Goal: Task Accomplishment & Management: Use online tool/utility

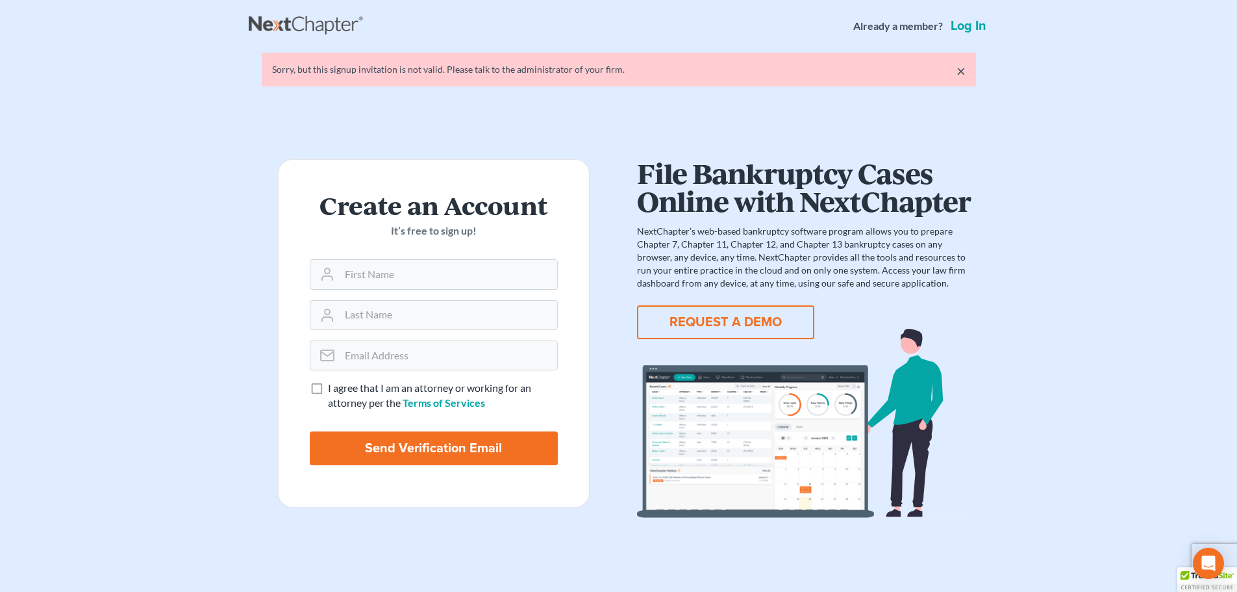
click at [966, 29] on link "Log in" at bounding box center [968, 25] width 41 height 13
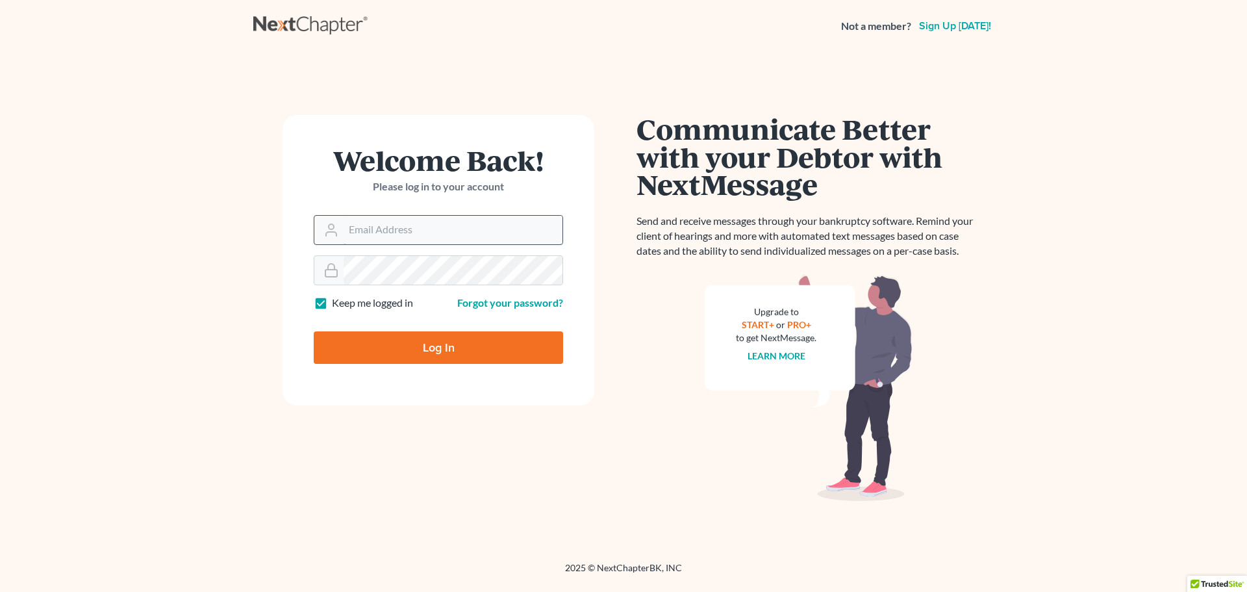
type input "[EMAIL_ADDRESS][DOMAIN_NAME]"
click at [443, 232] on input "[EMAIL_ADDRESS][DOMAIN_NAME]" at bounding box center [452, 230] width 219 height 29
click at [355, 349] on input "Log In" at bounding box center [438, 347] width 249 height 32
type input "Thinking..."
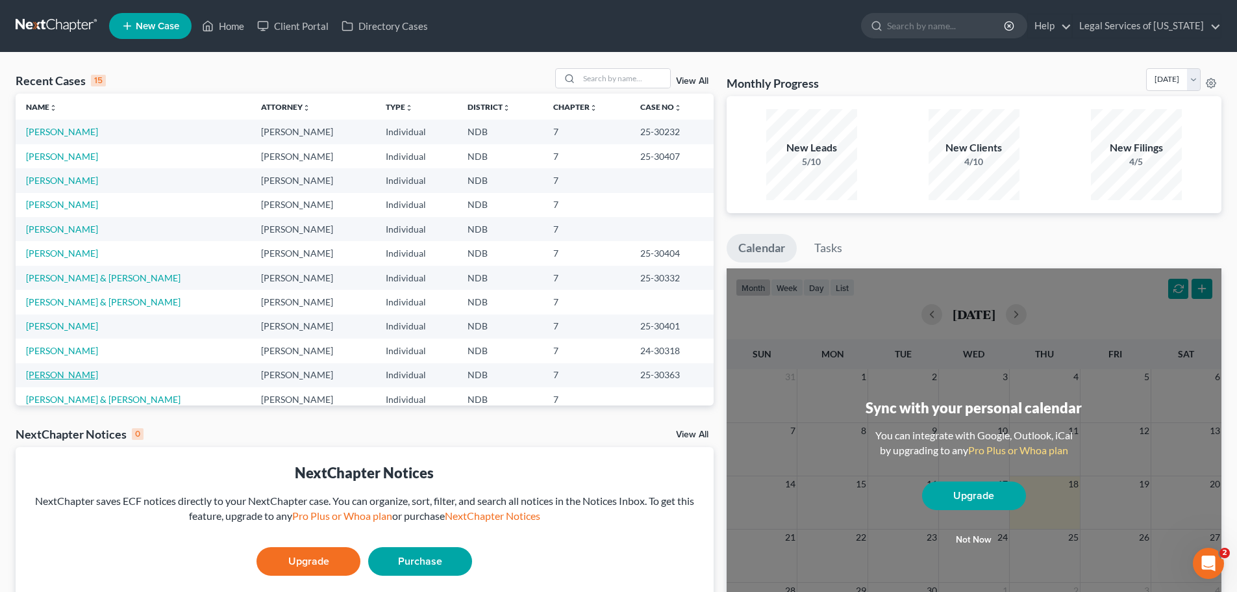
click at [55, 377] on link "Larsen, Merridith" at bounding box center [62, 374] width 72 height 11
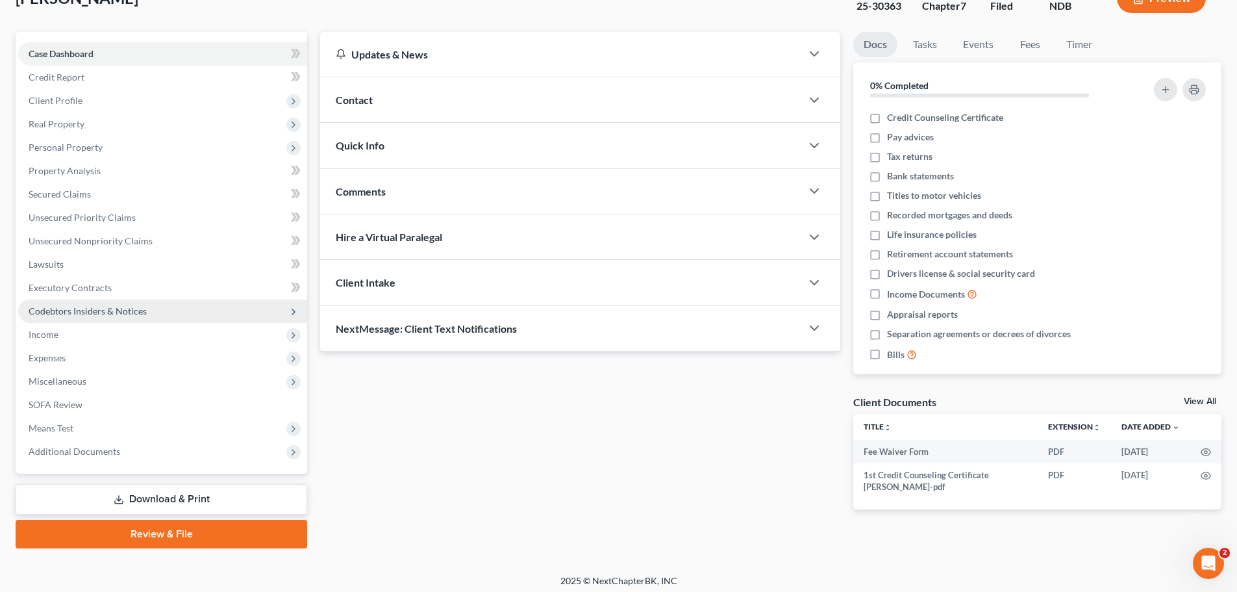
scroll to position [99, 0]
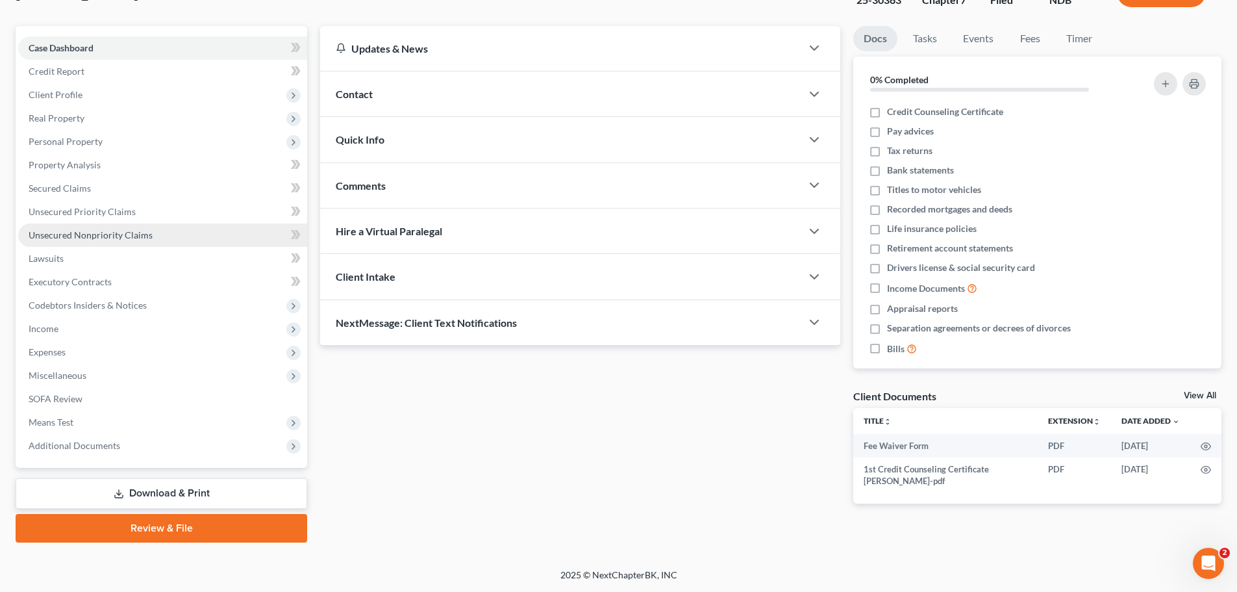
click at [92, 238] on span "Unsecured Nonpriority Claims" at bounding box center [91, 234] width 124 height 11
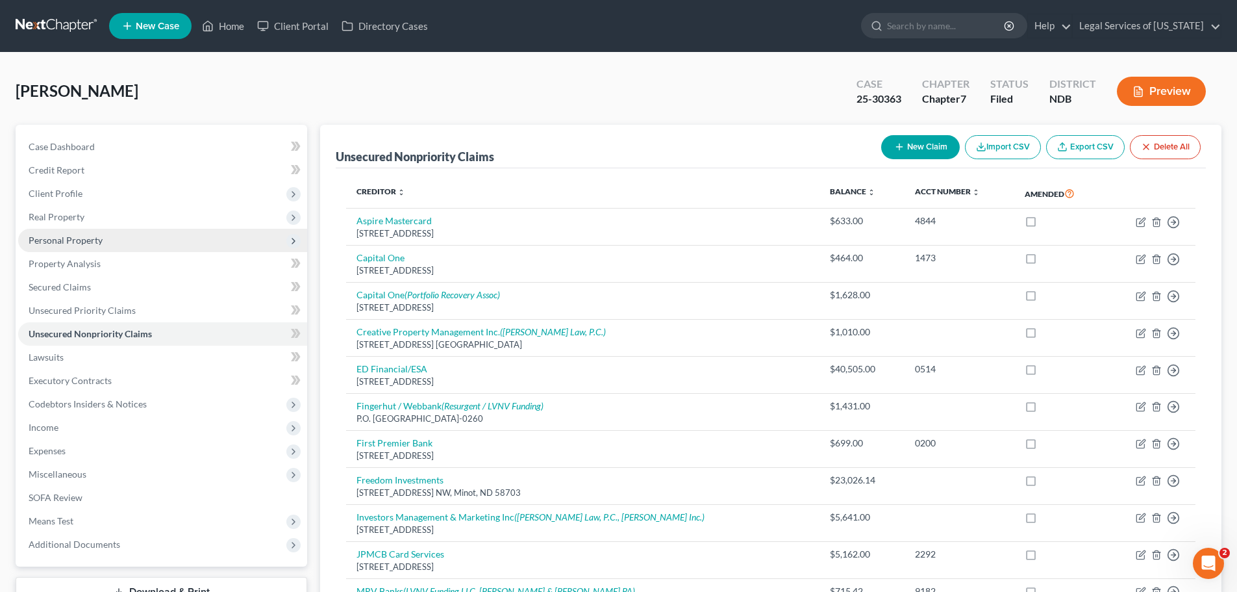
click at [59, 240] on span "Personal Property" at bounding box center [66, 239] width 74 height 11
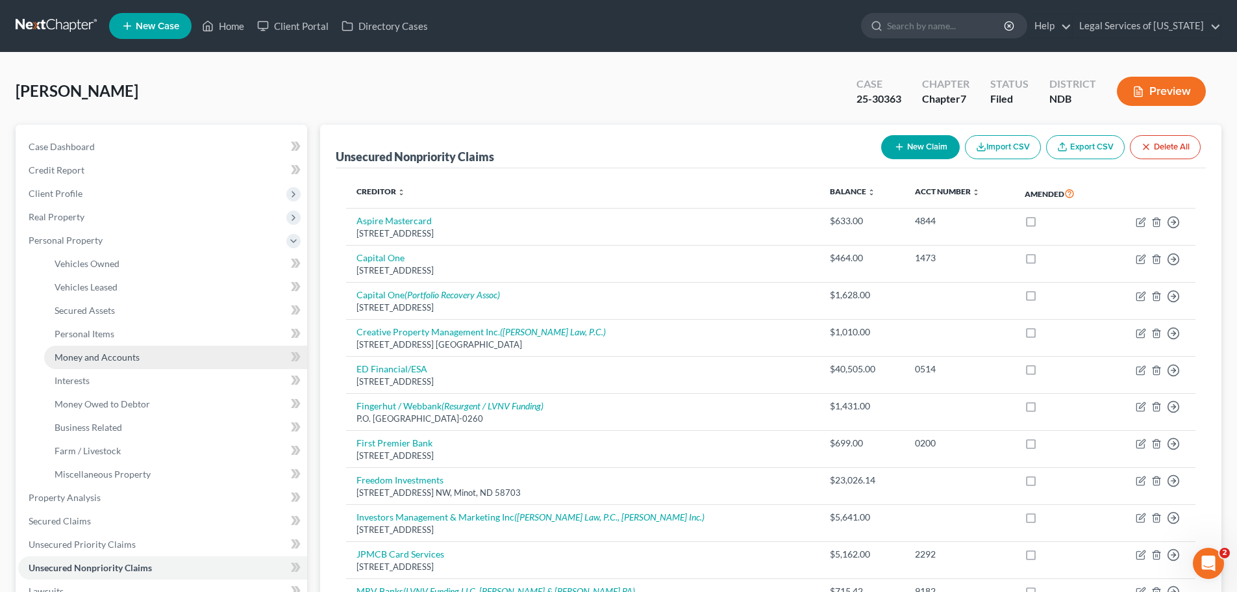
click at [77, 358] on span "Money and Accounts" at bounding box center [97, 356] width 85 height 11
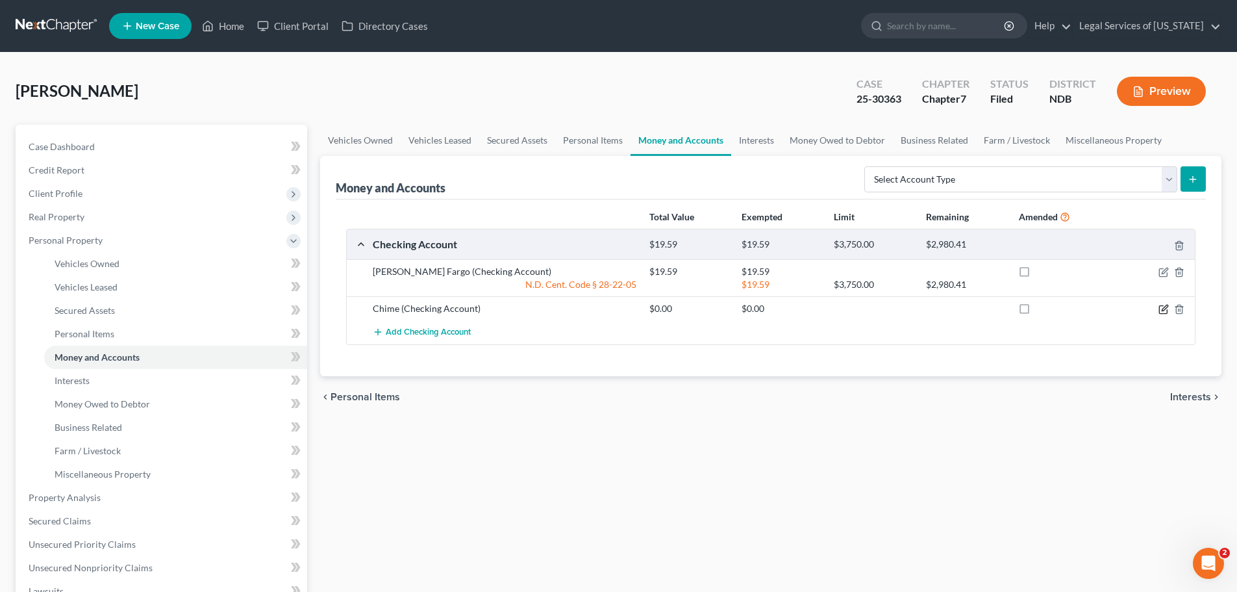
click at [1165, 310] on icon "button" at bounding box center [1165, 308] width 6 height 6
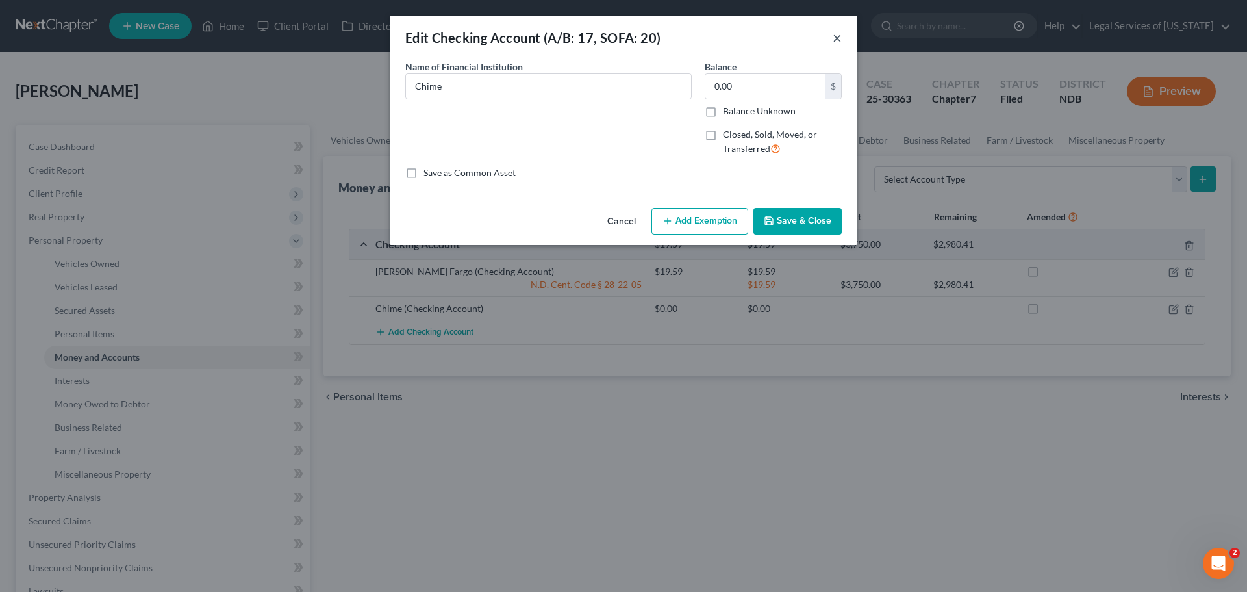
click at [841, 38] on button "×" at bounding box center [836, 38] width 9 height 16
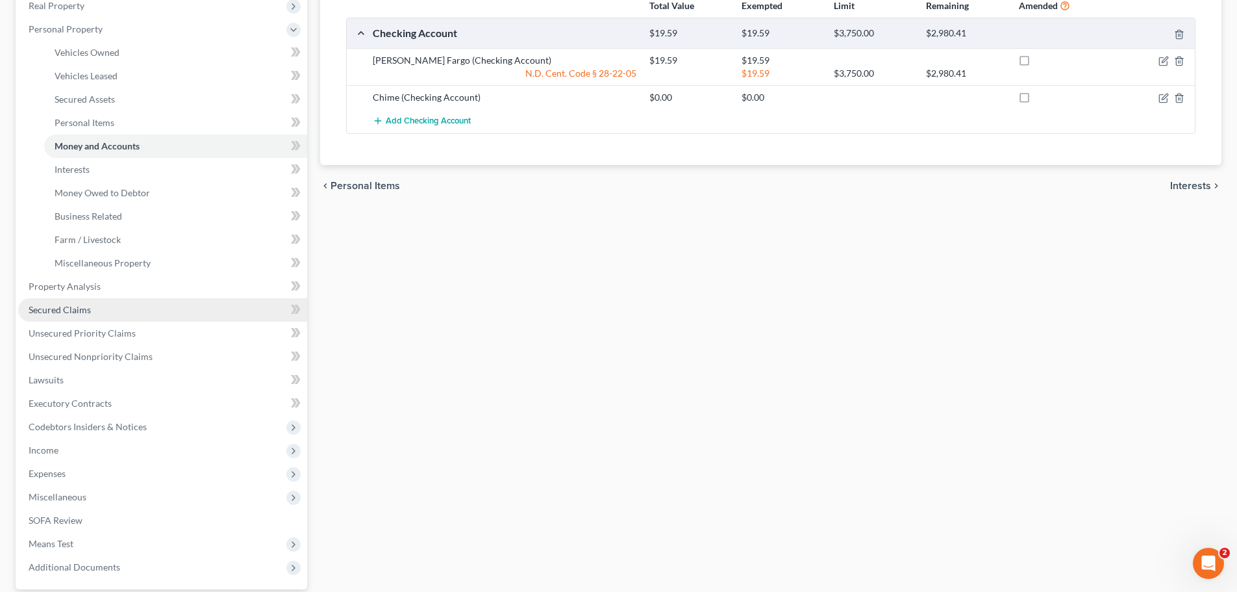
scroll to position [260, 0]
